Goal: Task Accomplishment & Management: Use online tool/utility

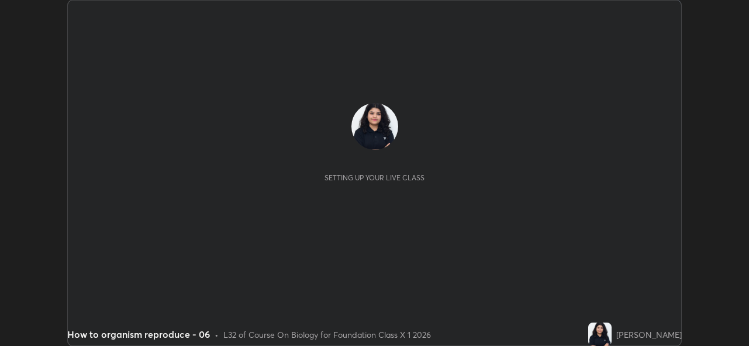
scroll to position [346, 749]
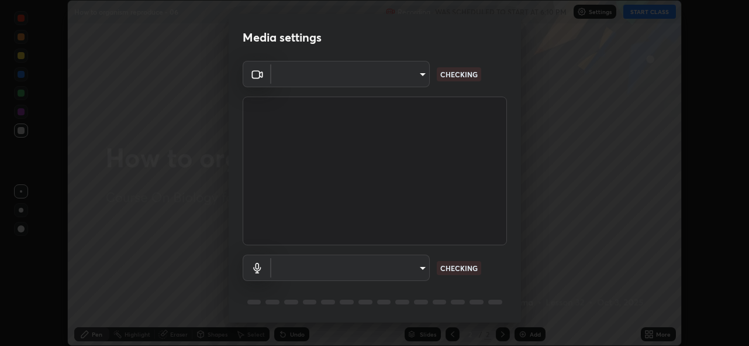
type input "8c17a5d152d90efee16c6d0123f72e1c8e3faabb66c5818a7671abbc9a97bc9a"
type input "default"
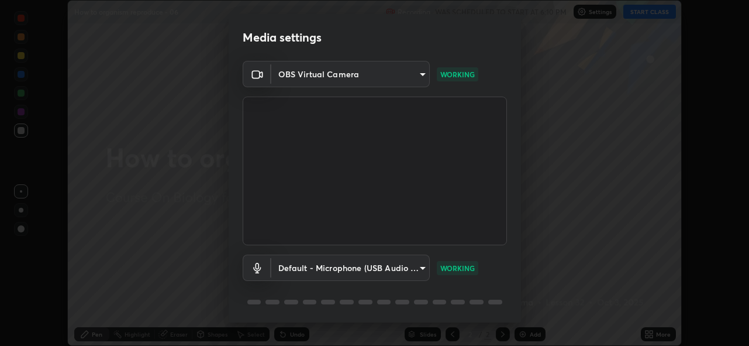
scroll to position [38, 0]
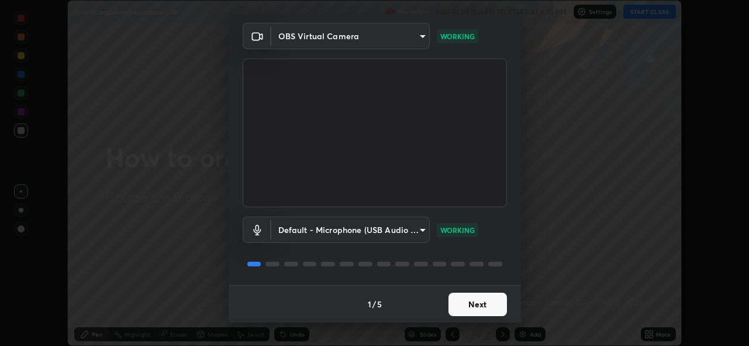
click at [477, 301] on button "Next" at bounding box center [478, 303] width 58 height 23
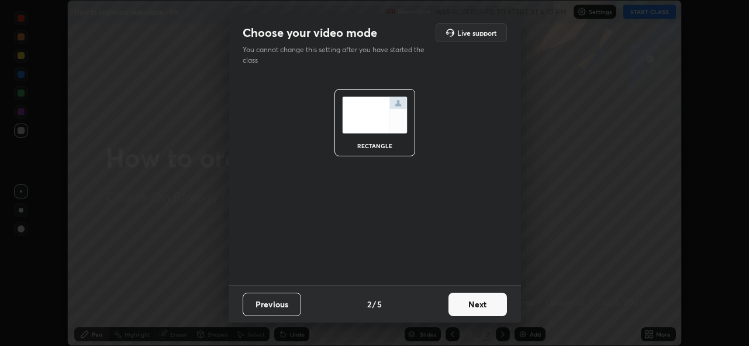
scroll to position [0, 0]
click at [477, 299] on button "Next" at bounding box center [478, 303] width 58 height 23
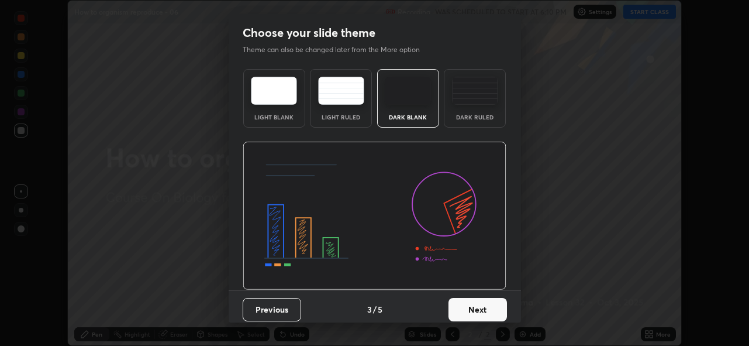
click at [466, 306] on button "Next" at bounding box center [478, 309] width 58 height 23
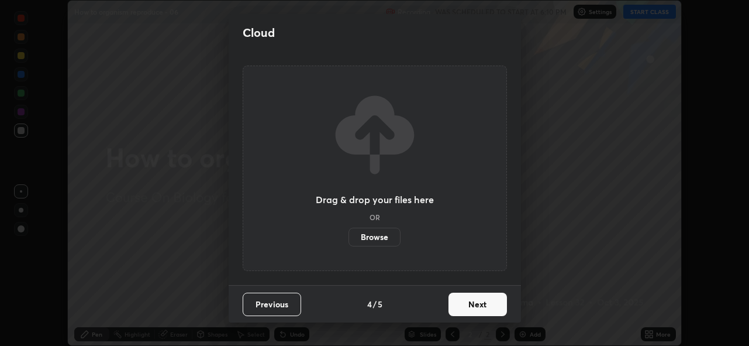
click at [386, 232] on label "Browse" at bounding box center [375, 237] width 52 height 19
click at [349, 232] on input "Browse" at bounding box center [349, 237] width 0 height 19
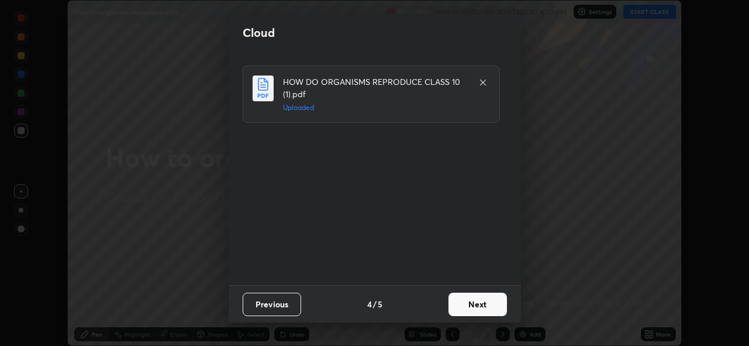
click at [465, 306] on button "Next" at bounding box center [478, 303] width 58 height 23
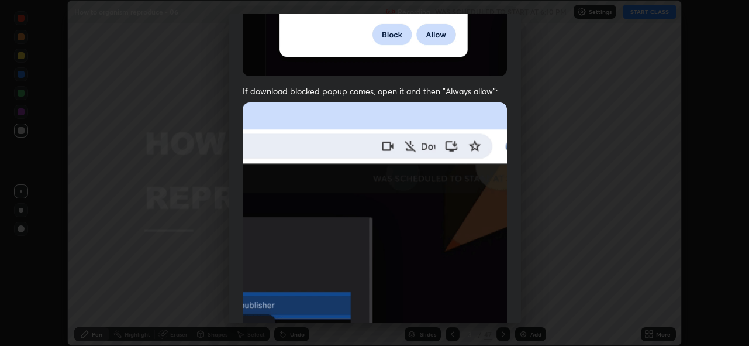
scroll to position [277, 0]
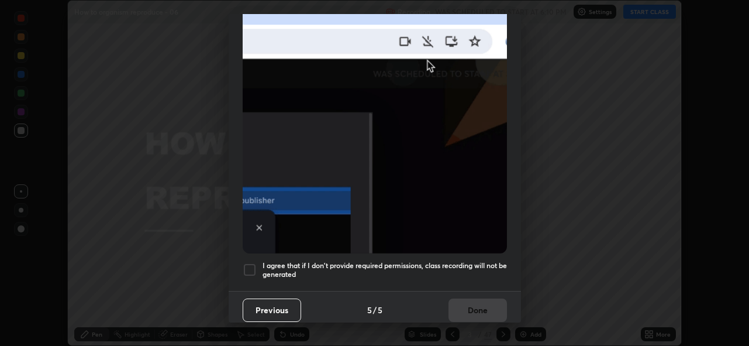
click at [246, 265] on div at bounding box center [250, 270] width 14 height 14
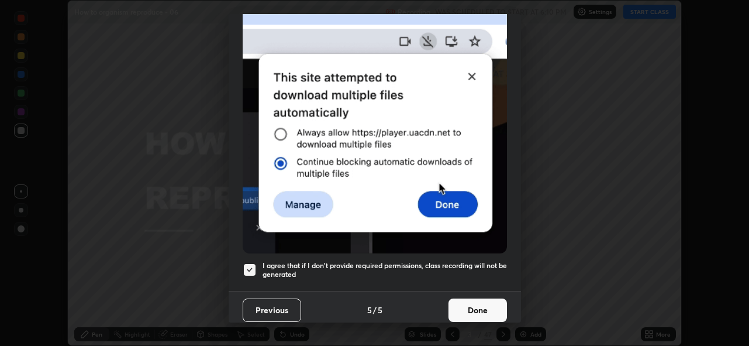
click at [461, 305] on button "Done" at bounding box center [478, 309] width 58 height 23
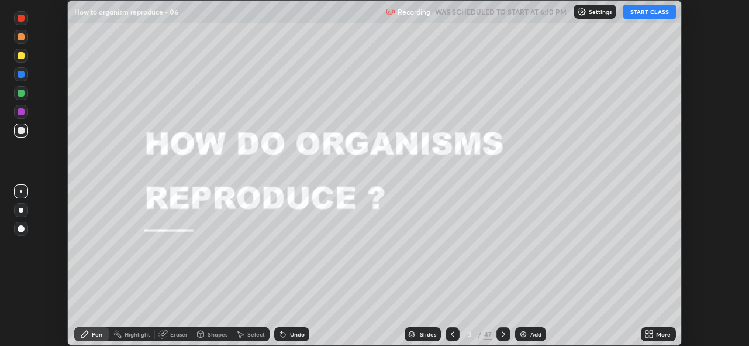
click at [640, 15] on button "START CLASS" at bounding box center [649, 12] width 53 height 14
click at [417, 332] on div "Slides" at bounding box center [423, 334] width 36 height 14
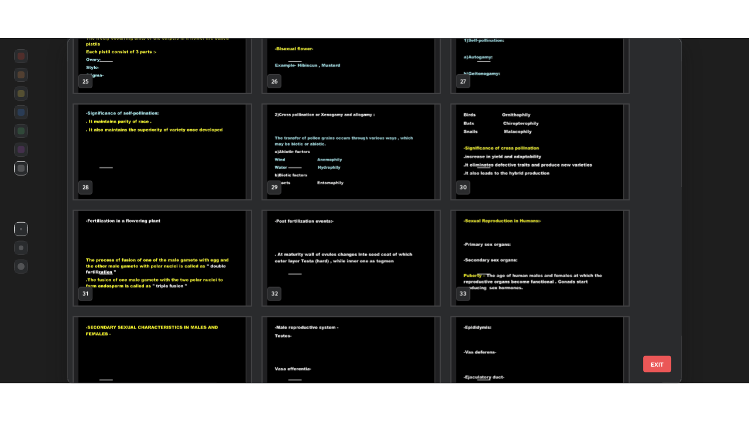
scroll to position [901, 0]
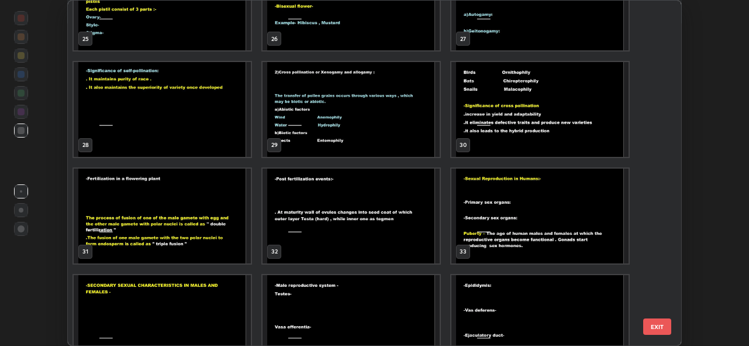
click at [383, 225] on img "grid" at bounding box center [351, 215] width 177 height 95
click at [386, 221] on img "grid" at bounding box center [351, 215] width 177 height 95
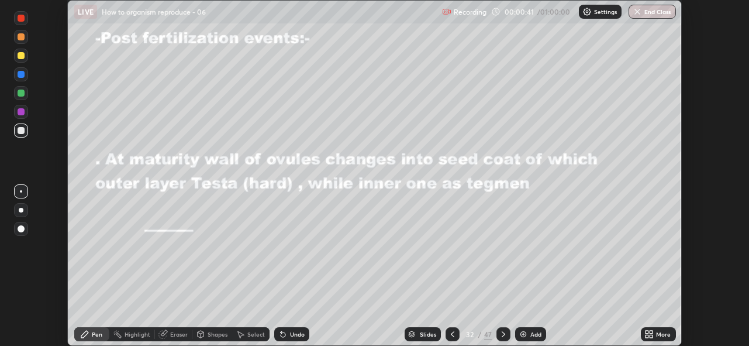
click at [652, 331] on icon at bounding box center [651, 331] width 3 height 3
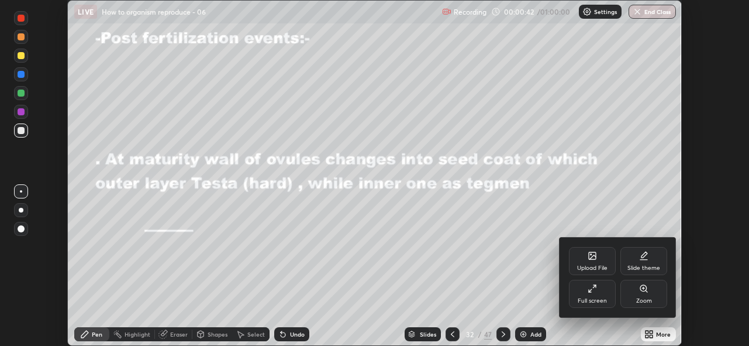
click at [584, 288] on div "Full screen" at bounding box center [592, 294] width 47 height 28
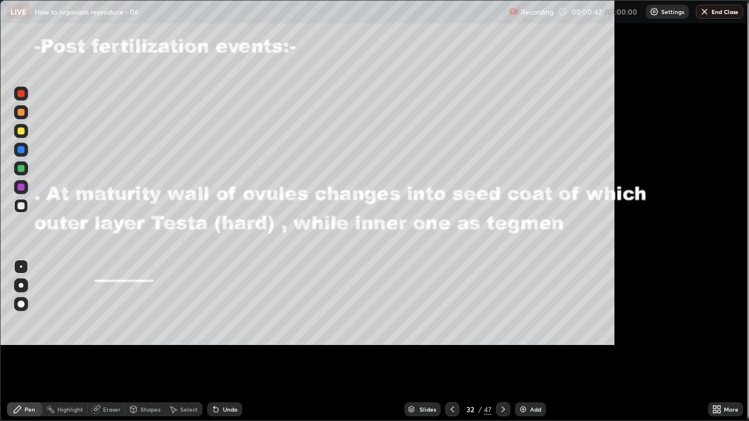
scroll to position [421, 749]
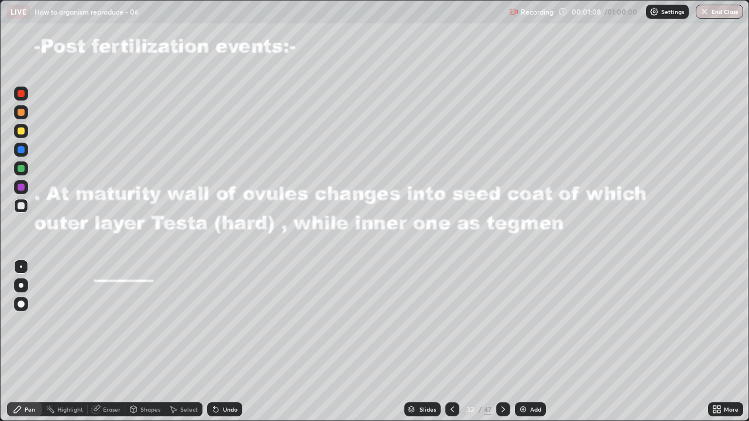
click at [16, 130] on div at bounding box center [21, 131] width 14 height 14
click at [198, 345] on div "Select" at bounding box center [183, 409] width 37 height 14
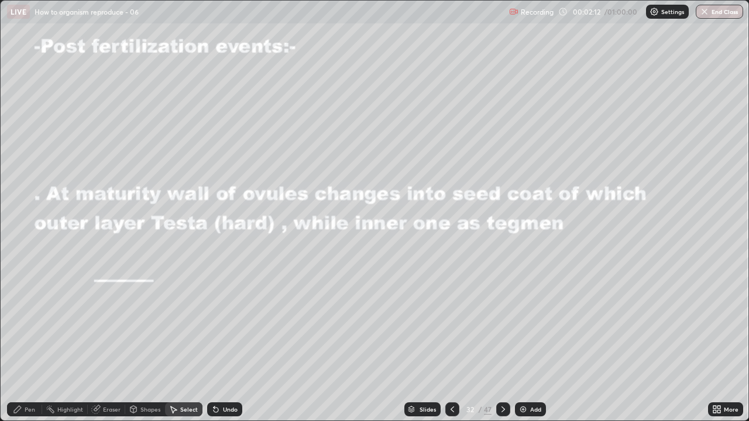
click at [213, 345] on icon at bounding box center [215, 410] width 5 height 5
click at [214, 345] on icon at bounding box center [215, 410] width 5 height 5
click at [216, 345] on icon at bounding box center [215, 410] width 5 height 5
click at [214, 345] on icon at bounding box center [215, 410] width 5 height 5
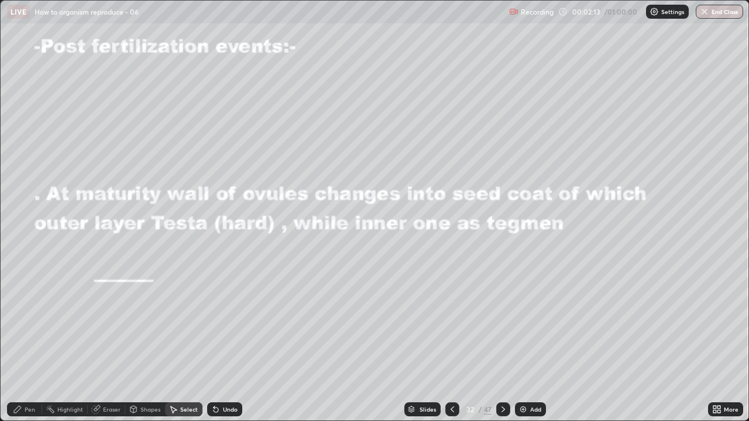
click at [218, 345] on div "Undo" at bounding box center [224, 409] width 35 height 14
click at [216, 345] on div "Undo" at bounding box center [224, 409] width 35 height 14
click at [25, 345] on div "Pen" at bounding box center [24, 409] width 35 height 14
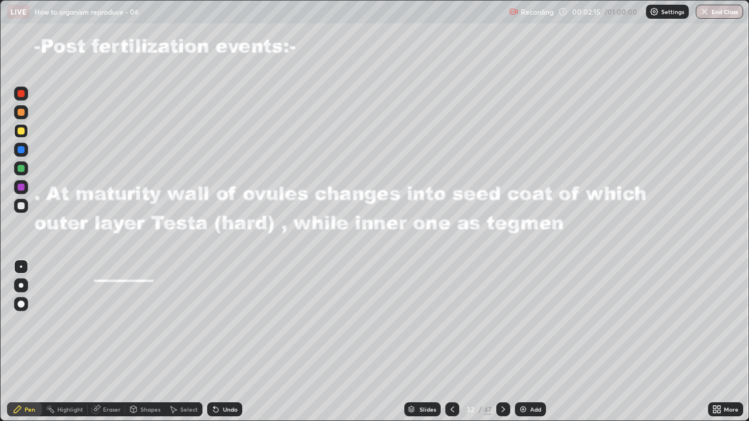
click at [22, 149] on div at bounding box center [21, 149] width 7 height 7
click at [20, 191] on div at bounding box center [21, 187] width 14 height 14
click at [102, 345] on div "Eraser" at bounding box center [106, 409] width 37 height 14
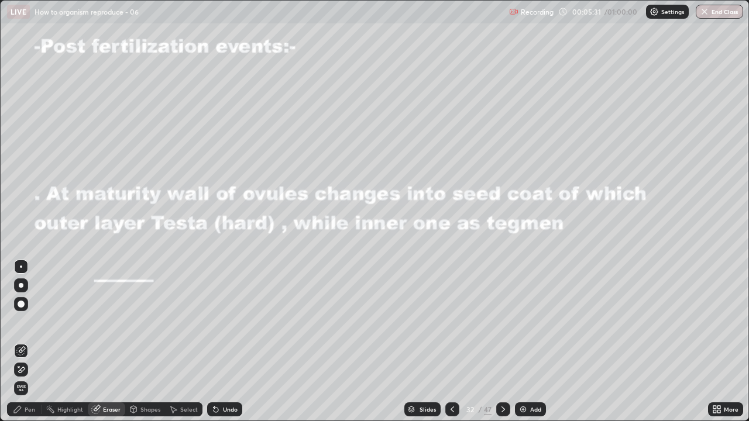
click at [108, 345] on div "Eraser" at bounding box center [112, 409] width 18 height 6
click at [108, 345] on div "Eraser" at bounding box center [106, 409] width 37 height 14
click at [102, 345] on div "Eraser" at bounding box center [106, 409] width 37 height 14
click at [23, 345] on div "Pen" at bounding box center [24, 409] width 35 height 14
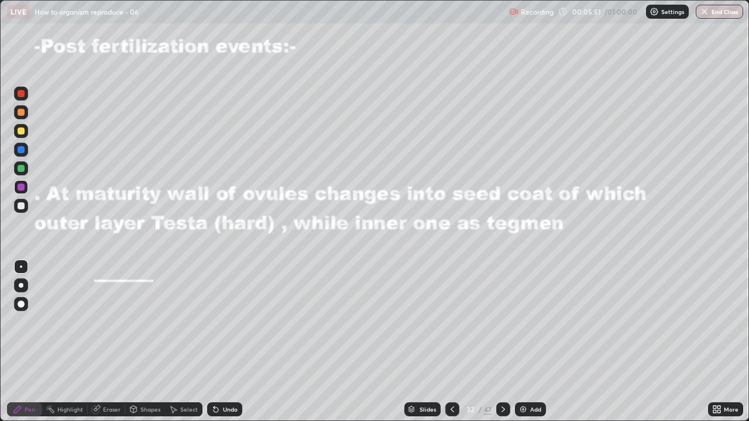
click at [20, 205] on div at bounding box center [21, 205] width 7 height 7
click at [22, 110] on div at bounding box center [21, 112] width 7 height 7
click at [105, 345] on div "Eraser" at bounding box center [112, 409] width 18 height 6
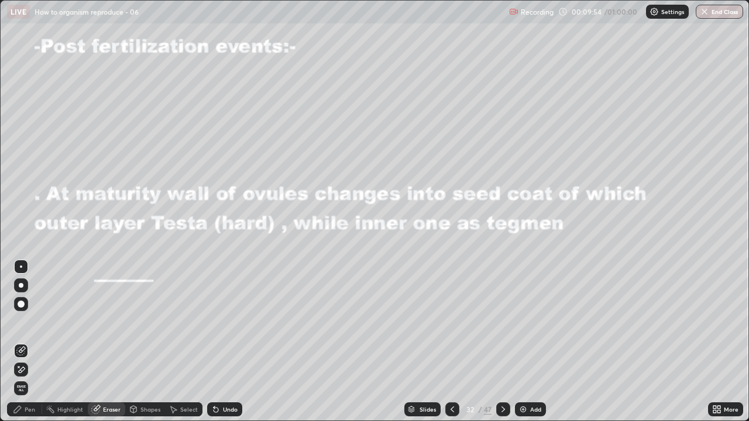
click at [23, 345] on div "Pen" at bounding box center [24, 409] width 35 height 14
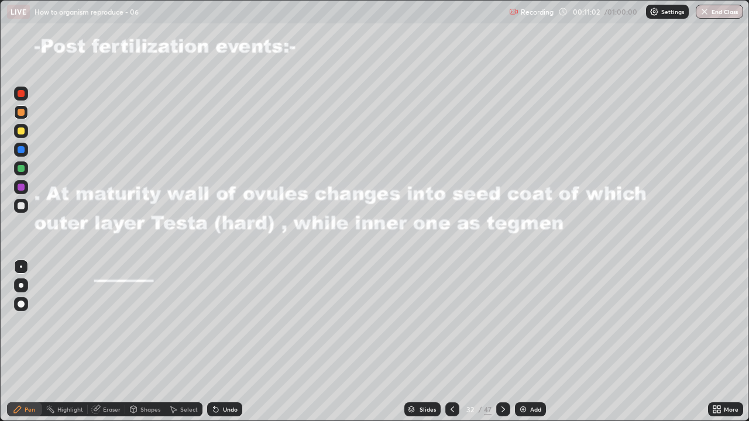
click at [502, 345] on icon at bounding box center [502, 409] width 9 height 9
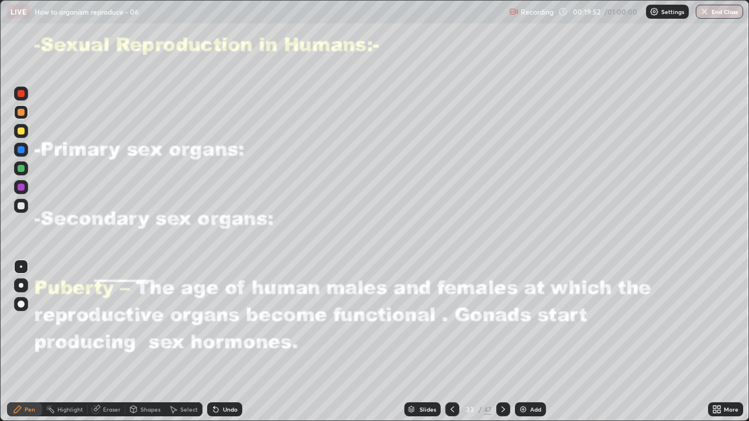
click at [20, 114] on div at bounding box center [21, 112] width 7 height 7
click at [22, 135] on div at bounding box center [21, 131] width 14 height 14
click at [22, 168] on div at bounding box center [21, 168] width 7 height 7
click at [230, 345] on div "Undo" at bounding box center [224, 409] width 35 height 14
click at [219, 345] on div "Undo" at bounding box center [224, 409] width 35 height 14
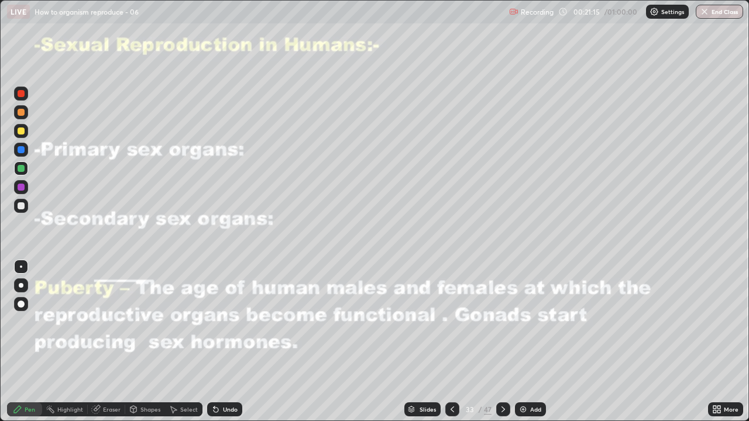
click at [23, 187] on div at bounding box center [21, 187] width 7 height 7
click at [236, 345] on div "Undo" at bounding box center [224, 409] width 35 height 14
click at [497, 345] on div at bounding box center [503, 409] width 14 height 14
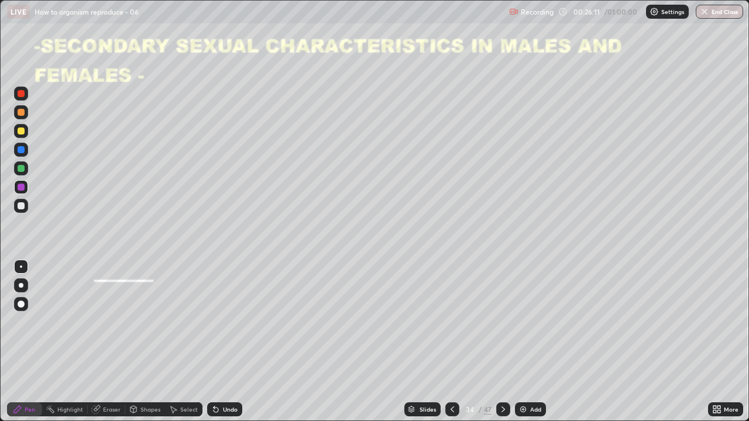
click at [22, 205] on div at bounding box center [21, 205] width 7 height 7
click at [223, 345] on div "Undo" at bounding box center [230, 409] width 15 height 6
click at [225, 345] on div "Undo" at bounding box center [230, 409] width 15 height 6
click at [226, 345] on div "Undo" at bounding box center [230, 409] width 15 height 6
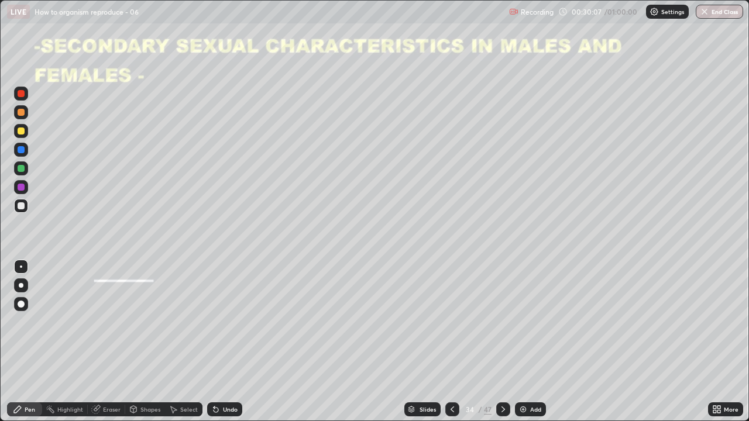
click at [348, 345] on div "Slides 34 / 47 Add" at bounding box center [475, 409] width 466 height 23
click at [501, 345] on icon at bounding box center [503, 409] width 4 height 6
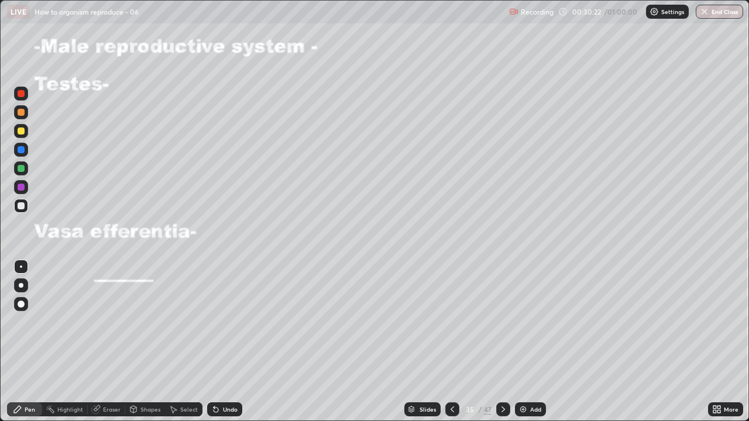
click at [19, 133] on div at bounding box center [21, 131] width 7 height 7
click at [23, 192] on div at bounding box center [21, 187] width 14 height 14
click at [231, 345] on div "Undo" at bounding box center [230, 409] width 15 height 6
click at [22, 205] on div at bounding box center [21, 205] width 7 height 7
click at [21, 168] on div at bounding box center [21, 168] width 7 height 7
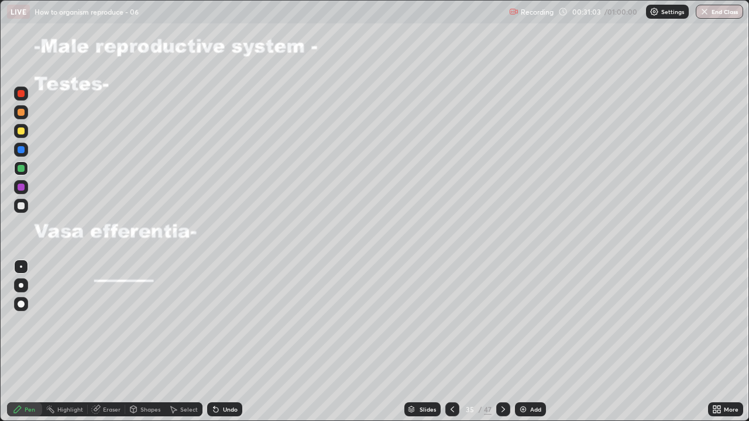
click at [23, 128] on div at bounding box center [21, 131] width 7 height 7
click at [133, 345] on icon at bounding box center [133, 411] width 0 height 4
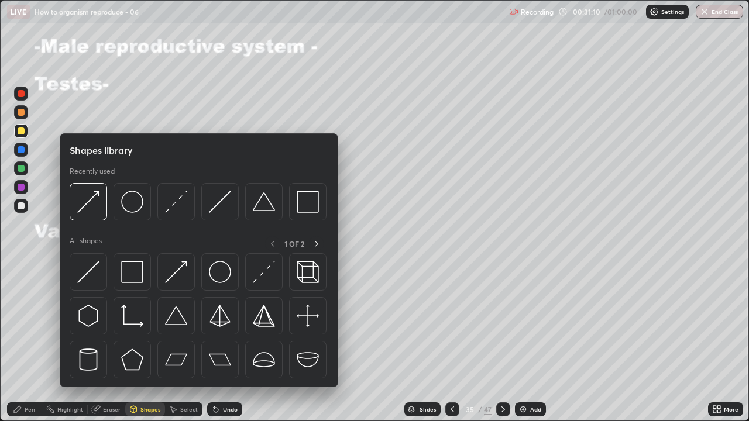
click at [108, 345] on div "Eraser" at bounding box center [112, 409] width 18 height 6
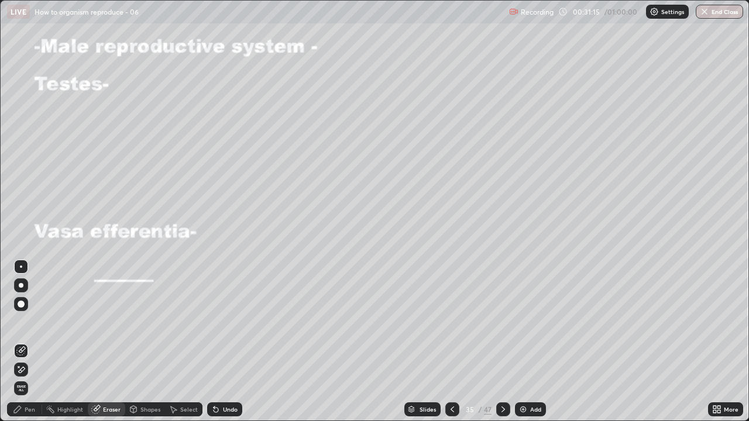
click at [29, 345] on div "Pen" at bounding box center [30, 409] width 11 height 6
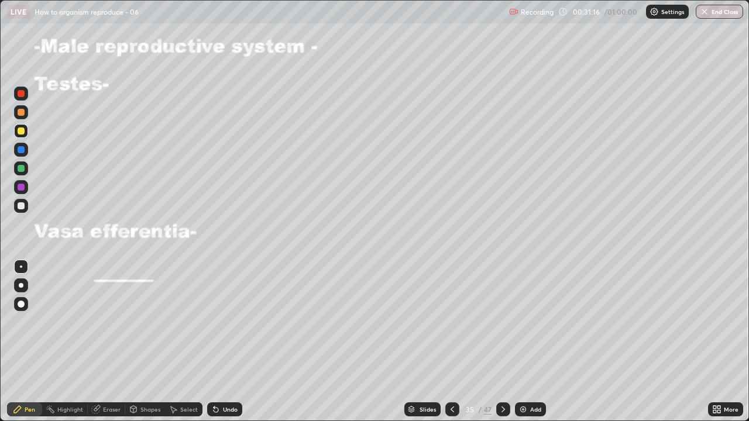
click at [22, 187] on div at bounding box center [21, 187] width 7 height 7
click at [224, 345] on div "Undo" at bounding box center [230, 409] width 15 height 6
click at [18, 133] on div at bounding box center [21, 131] width 7 height 7
click at [115, 345] on div "Eraser" at bounding box center [112, 409] width 18 height 6
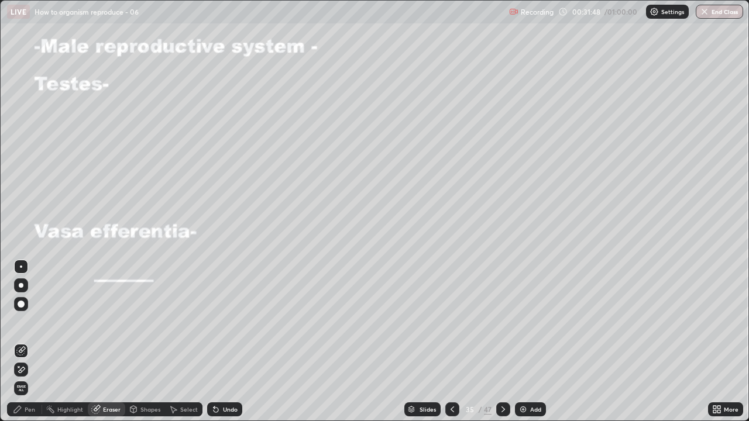
click at [30, 345] on div "Pen" at bounding box center [24, 409] width 35 height 14
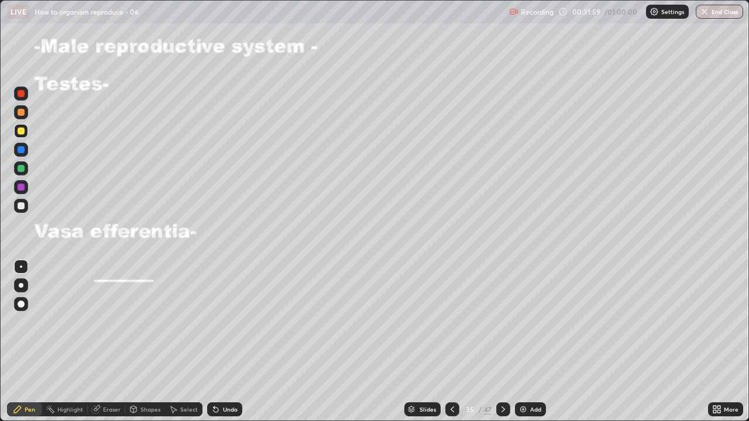
click at [22, 206] on div at bounding box center [21, 205] width 7 height 7
click at [225, 345] on div "Undo" at bounding box center [230, 409] width 15 height 6
click at [223, 345] on div "Undo" at bounding box center [230, 409] width 15 height 6
click at [216, 345] on icon at bounding box center [215, 410] width 5 height 5
click at [213, 345] on icon at bounding box center [215, 410] width 5 height 5
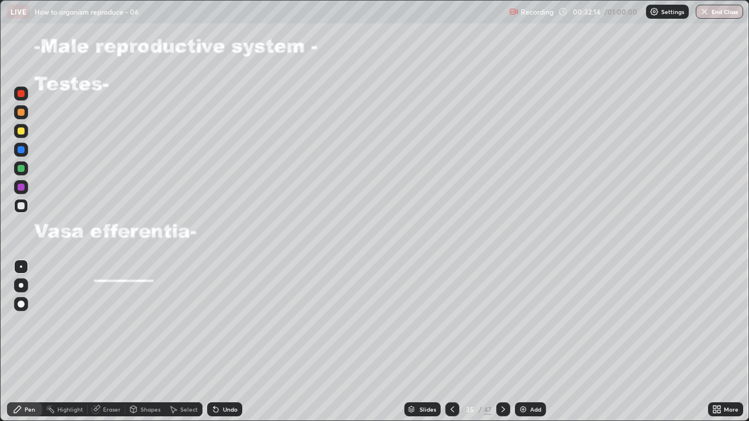
click at [16, 164] on div at bounding box center [21, 168] width 14 height 14
click at [25, 132] on div at bounding box center [21, 131] width 14 height 14
click at [27, 209] on div at bounding box center [21, 206] width 14 height 14
click at [20, 204] on div at bounding box center [21, 205] width 7 height 7
click at [19, 189] on div at bounding box center [21, 187] width 7 height 7
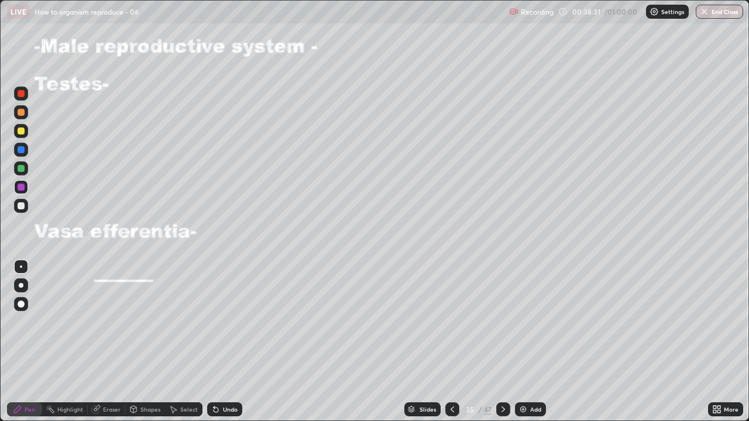
click at [20, 171] on div at bounding box center [21, 168] width 7 height 7
click at [228, 345] on div "Undo" at bounding box center [224, 409] width 35 height 14
click at [230, 345] on div "Undo" at bounding box center [224, 409] width 35 height 14
click at [234, 345] on div "Undo" at bounding box center [230, 409] width 15 height 6
click at [521, 345] on img at bounding box center [522, 409] width 9 height 9
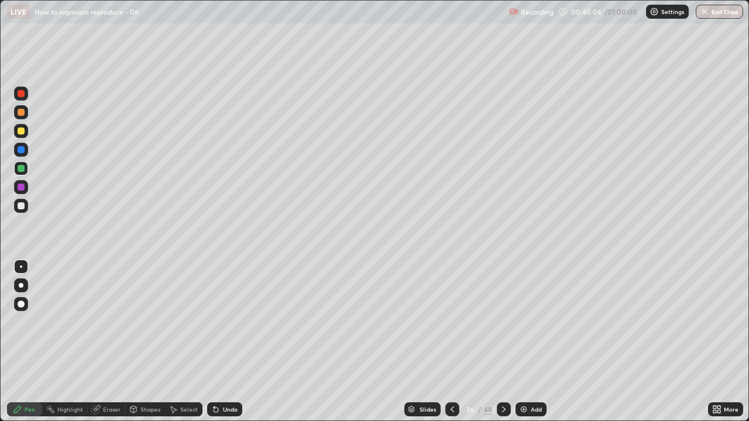
click at [451, 345] on icon at bounding box center [451, 409] width 9 height 9
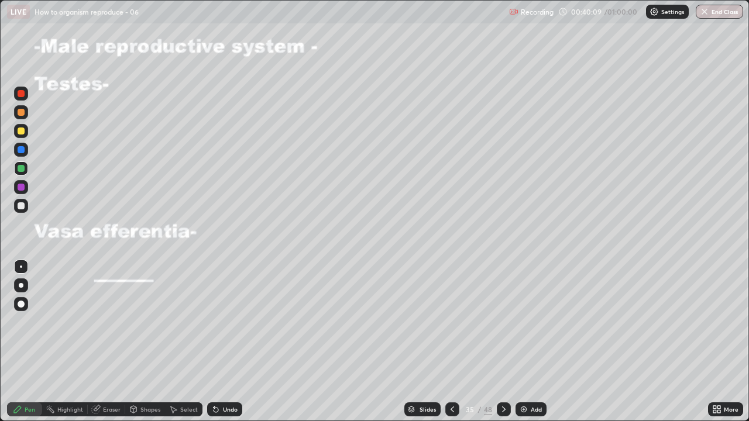
click at [502, 345] on icon at bounding box center [503, 409] width 9 height 9
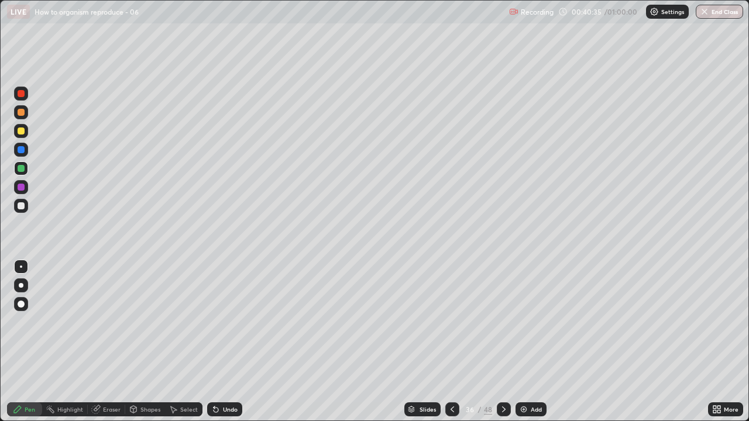
click at [22, 126] on div at bounding box center [21, 131] width 14 height 14
click at [451, 345] on icon at bounding box center [451, 409] width 9 height 9
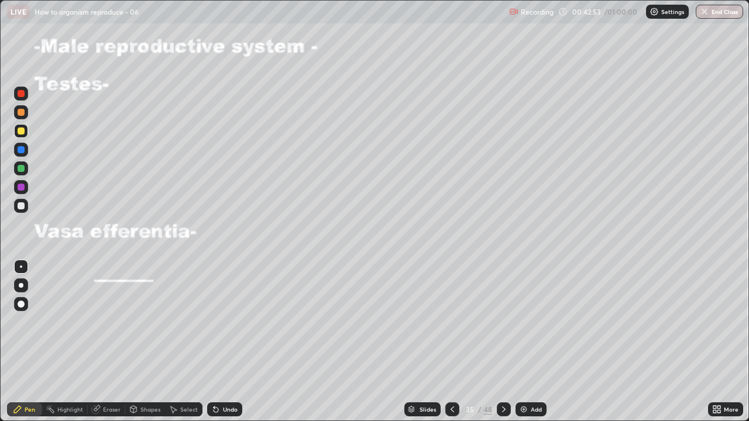
click at [502, 345] on icon at bounding box center [503, 409] width 9 height 9
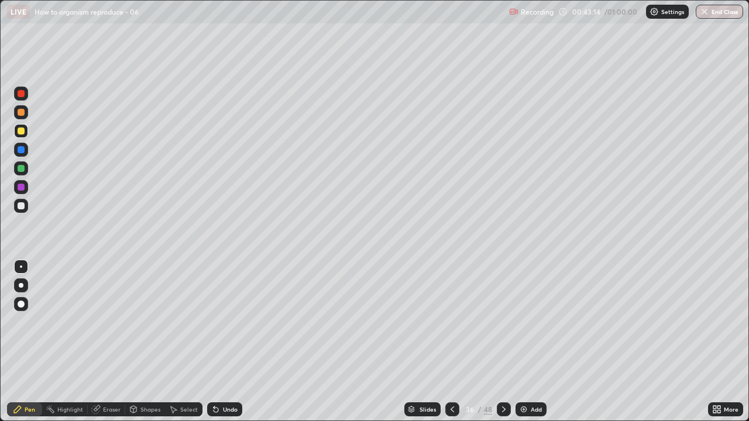
click at [226, 345] on div "Undo" at bounding box center [230, 409] width 15 height 6
click at [225, 345] on div "Undo" at bounding box center [230, 409] width 15 height 6
click at [225, 345] on div "Undo" at bounding box center [224, 409] width 35 height 14
click at [226, 345] on div "Undo" at bounding box center [230, 409] width 15 height 6
click at [223, 345] on div "Undo" at bounding box center [230, 409] width 15 height 6
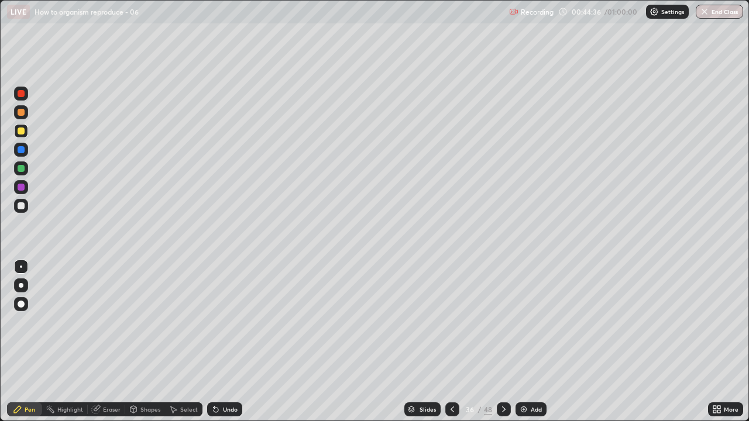
click at [451, 345] on icon at bounding box center [451, 409] width 9 height 9
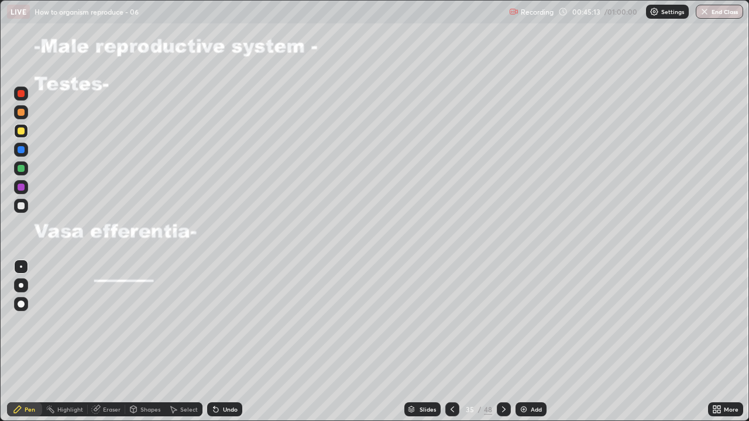
click at [208, 345] on div "Undo" at bounding box center [224, 409] width 35 height 14
click at [99, 345] on icon at bounding box center [95, 409] width 9 height 9
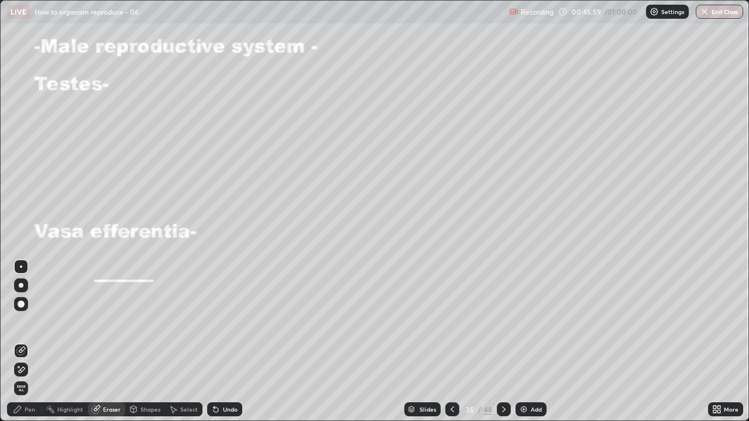
click at [15, 345] on div "Pen" at bounding box center [24, 409] width 35 height 14
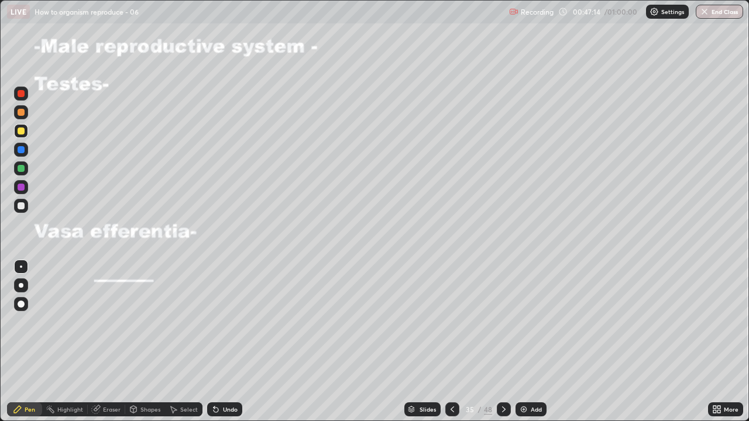
click at [20, 113] on div at bounding box center [21, 112] width 7 height 7
click at [507, 345] on div at bounding box center [504, 409] width 14 height 14
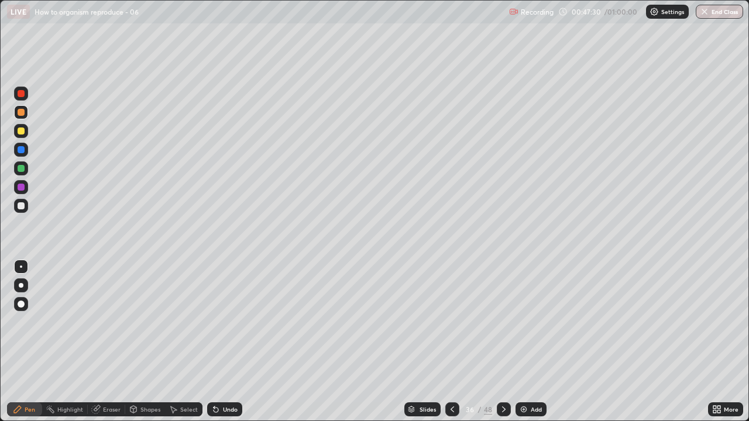
click at [502, 345] on icon at bounding box center [503, 409] width 9 height 9
click at [29, 111] on div at bounding box center [21, 112] width 19 height 19
click at [23, 129] on div at bounding box center [21, 131] width 7 height 7
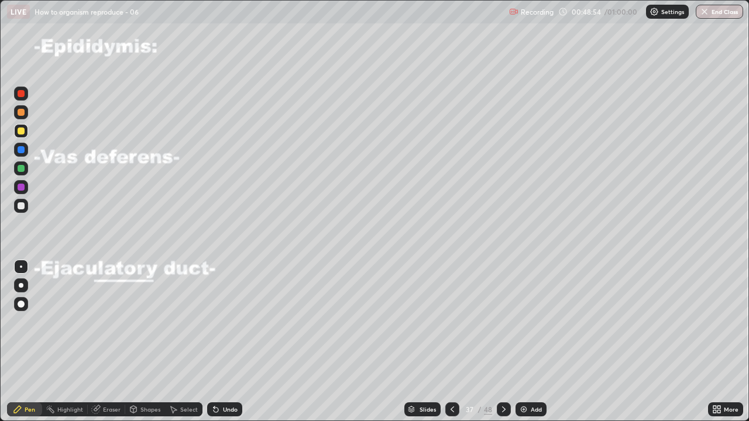
click at [502, 345] on icon at bounding box center [503, 409] width 9 height 9
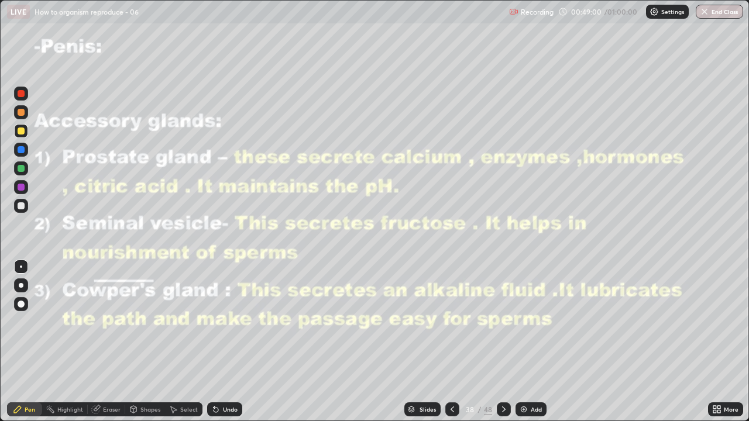
click at [449, 345] on icon at bounding box center [451, 409] width 9 height 9
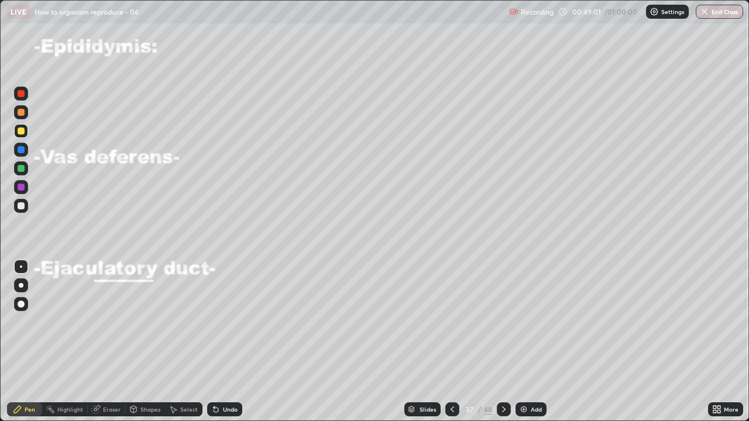
click at [457, 345] on div at bounding box center [452, 409] width 14 height 14
click at [450, 345] on icon at bounding box center [451, 409] width 9 height 9
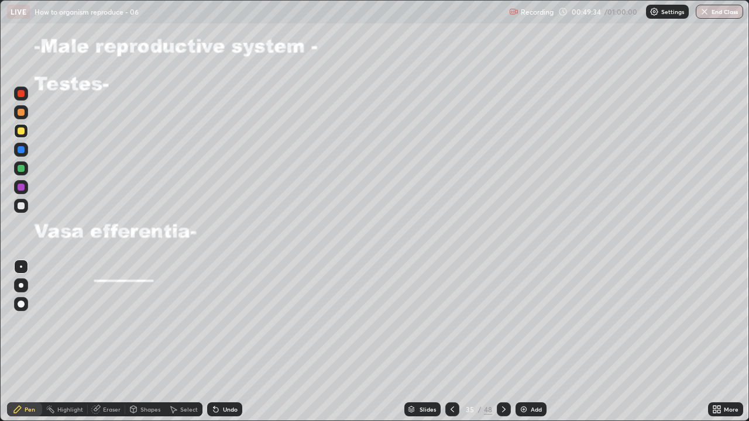
click at [500, 345] on icon at bounding box center [503, 409] width 9 height 9
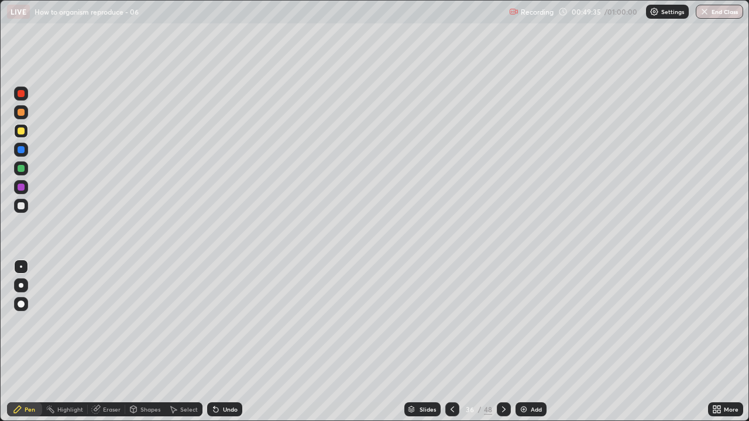
click at [507, 345] on div at bounding box center [504, 409] width 14 height 14
click at [501, 345] on icon at bounding box center [503, 409] width 9 height 9
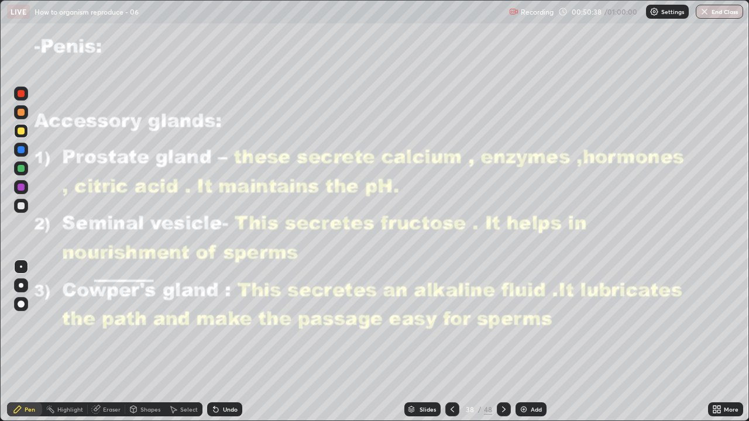
click at [447, 345] on icon at bounding box center [451, 409] width 9 height 9
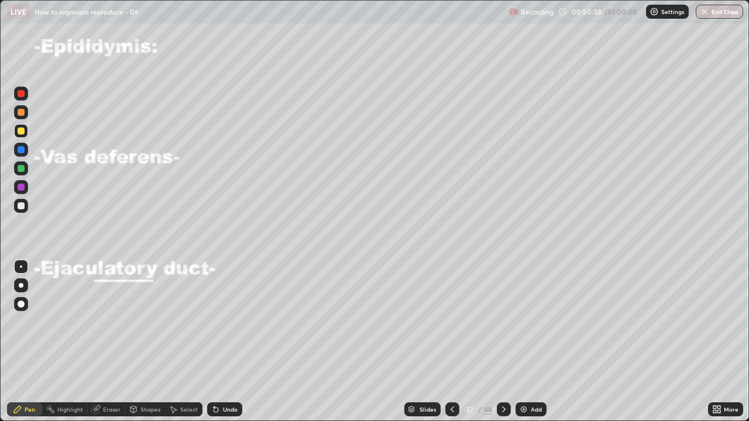
click at [450, 345] on icon at bounding box center [451, 409] width 9 height 9
click at [449, 345] on icon at bounding box center [451, 409] width 9 height 9
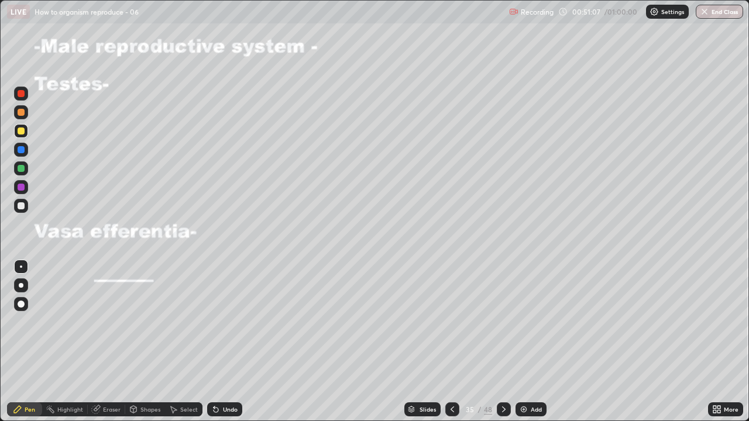
click at [502, 345] on icon at bounding box center [504, 409] width 4 height 6
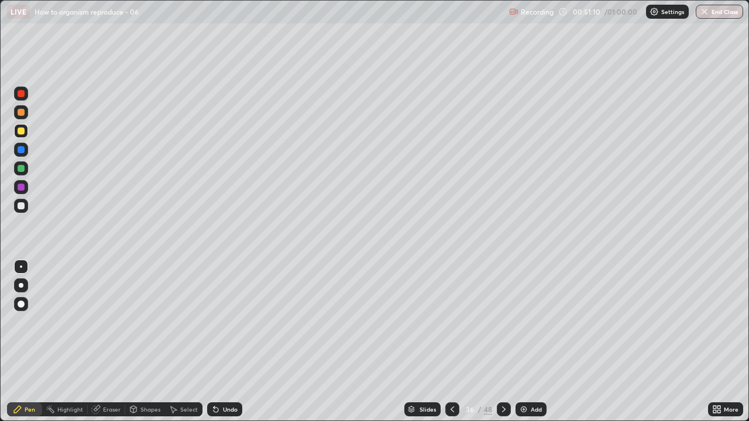
click at [500, 345] on icon at bounding box center [503, 409] width 9 height 9
click at [504, 345] on icon at bounding box center [503, 409] width 9 height 9
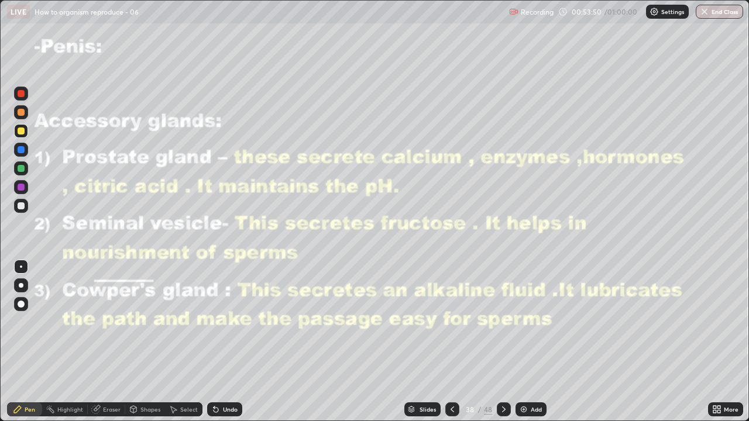
click at [501, 345] on icon at bounding box center [503, 409] width 9 height 9
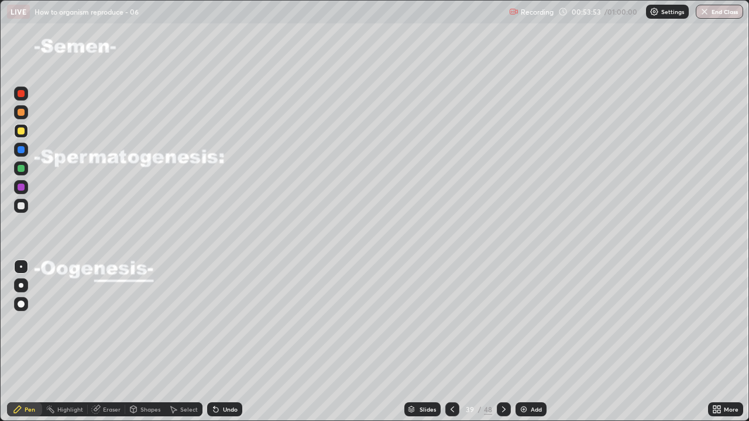
click at [451, 345] on icon at bounding box center [451, 409] width 9 height 9
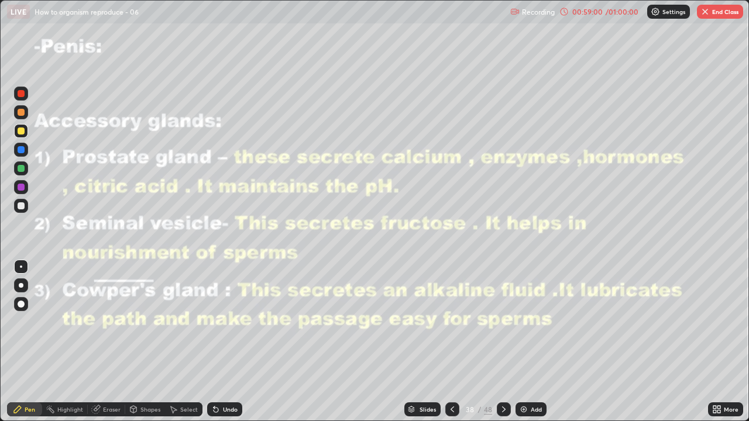
click at [706, 15] on img "button" at bounding box center [704, 11] width 9 height 9
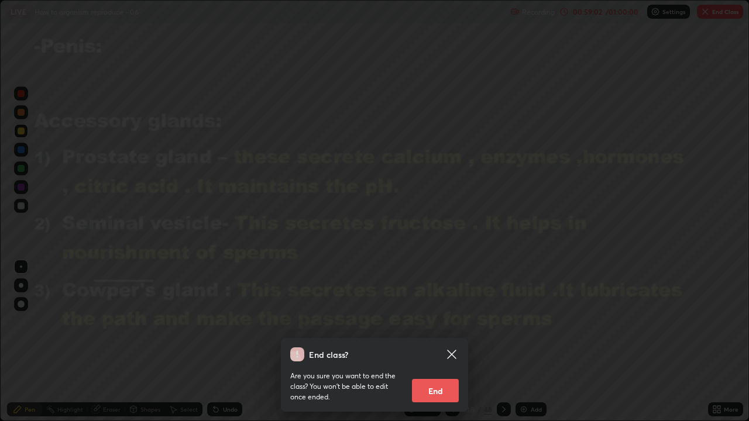
click at [441, 345] on button "End" at bounding box center [435, 390] width 47 height 23
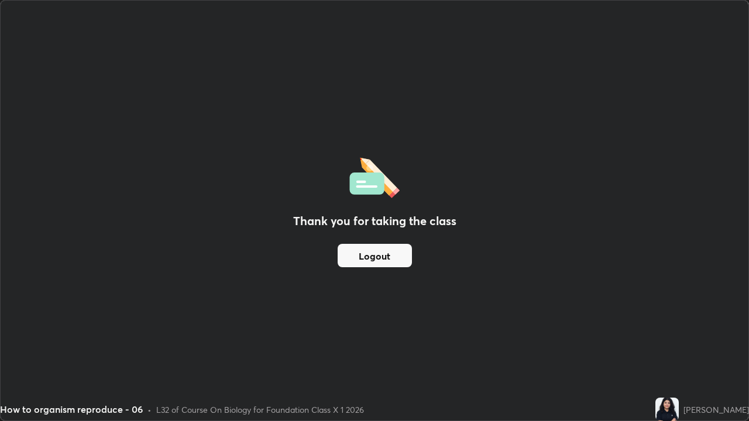
click at [676, 345] on div "Thank you for taking the class Logout" at bounding box center [374, 211] width 747 height 420
click at [543, 345] on div "Thank you for taking the class Logout" at bounding box center [374, 211] width 747 height 420
click at [501, 345] on div "How to organism reproduce - 06 • L32 of Course On Biology for Foundation Class …" at bounding box center [325, 409] width 650 height 23
